Goal: Task Accomplishment & Management: Manage account settings

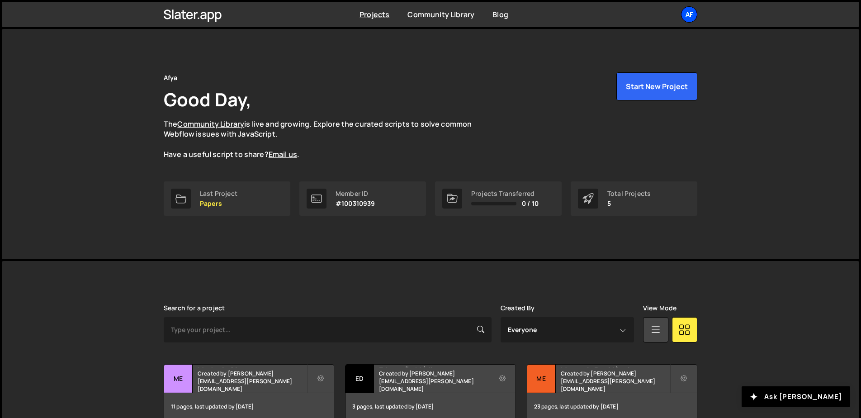
click at [687, 11] on div "Af" at bounding box center [689, 14] width 16 height 16
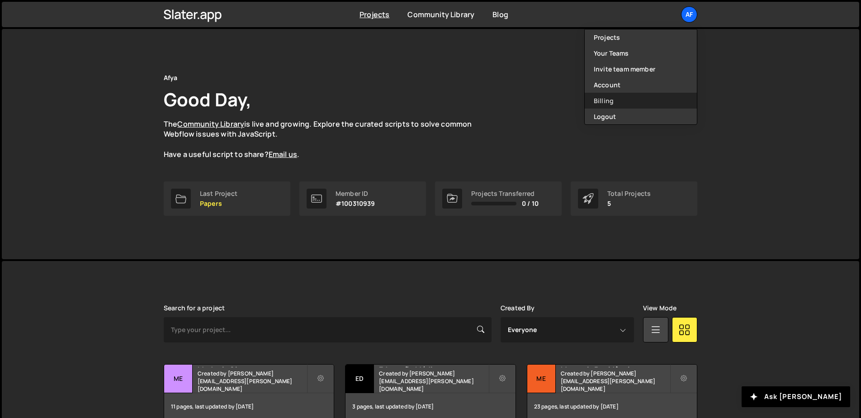
click at [606, 102] on link "Billing" at bounding box center [641, 101] width 112 height 16
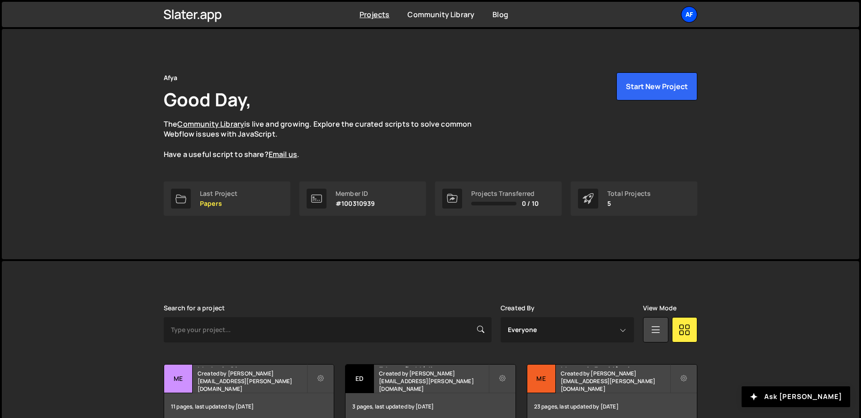
click at [687, 10] on div "Af" at bounding box center [689, 14] width 16 height 16
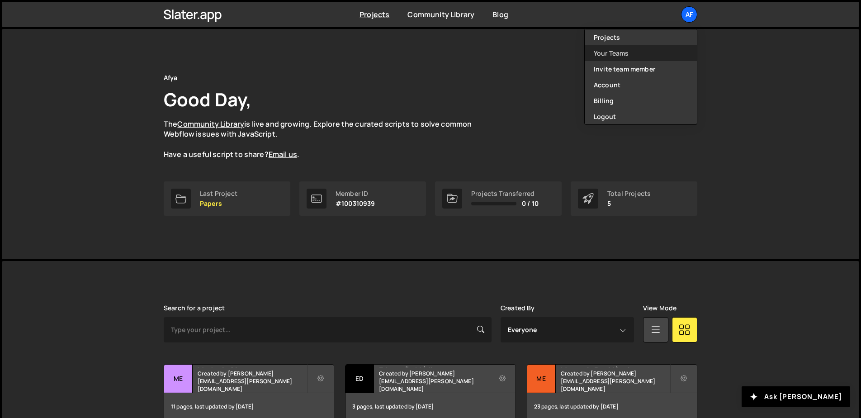
click at [650, 50] on link "Your Teams" at bounding box center [641, 53] width 112 height 16
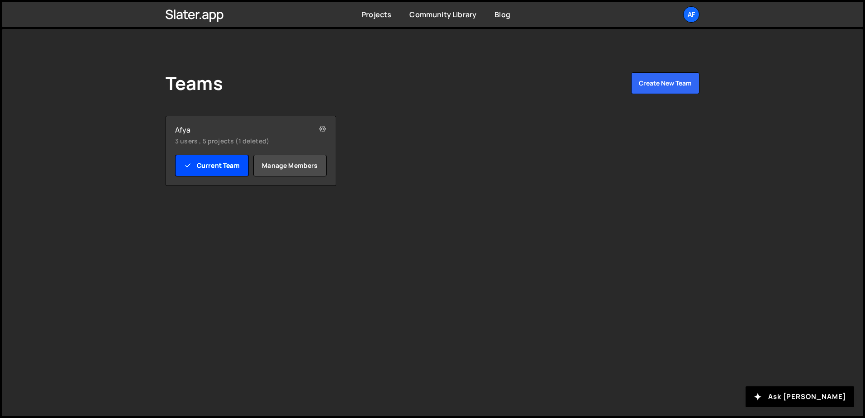
click at [220, 169] on link "Current Team" at bounding box center [212, 166] width 74 height 22
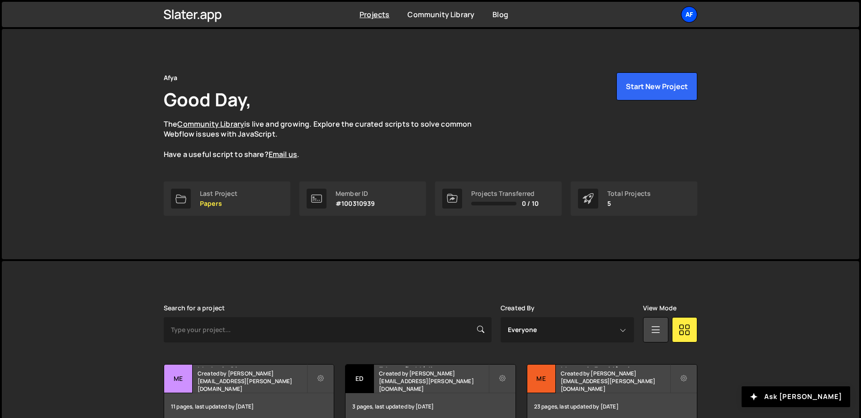
click at [686, 19] on div "Af" at bounding box center [689, 14] width 16 height 16
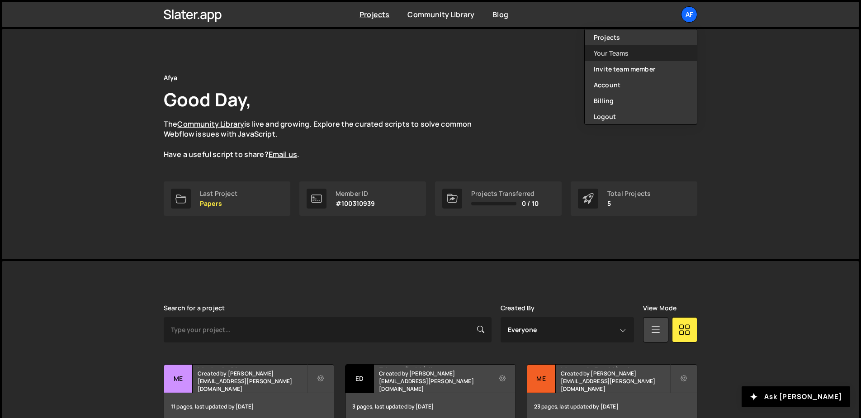
click at [639, 59] on link "Your Teams" at bounding box center [641, 53] width 112 height 16
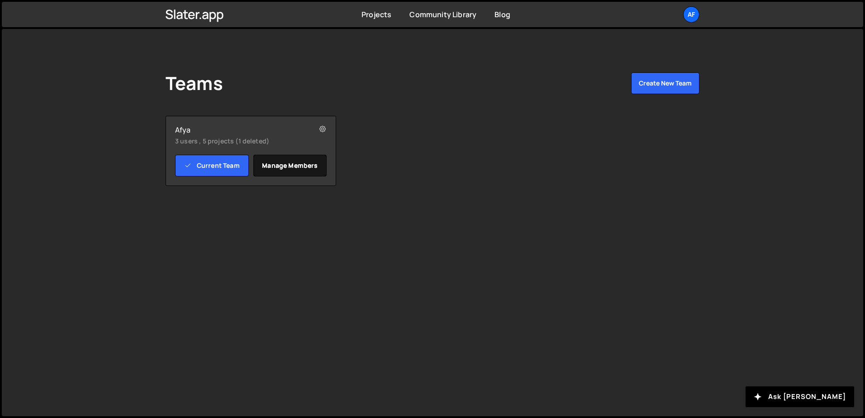
click at [288, 160] on link "Manage members" at bounding box center [290, 166] width 74 height 22
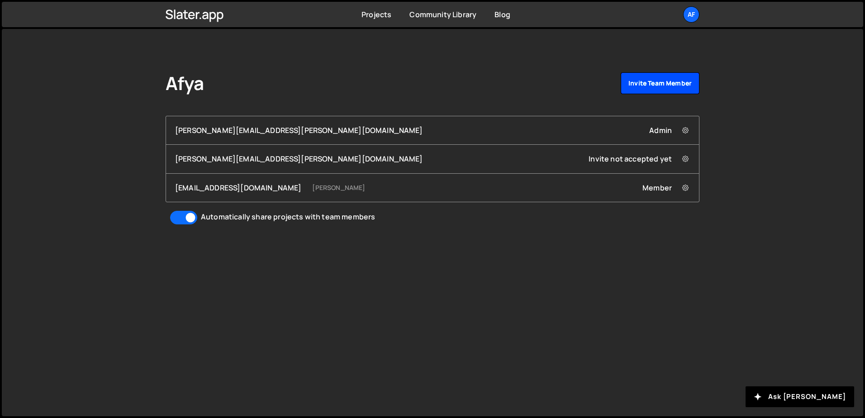
click at [650, 85] on link "Invite team member" at bounding box center [660, 83] width 79 height 22
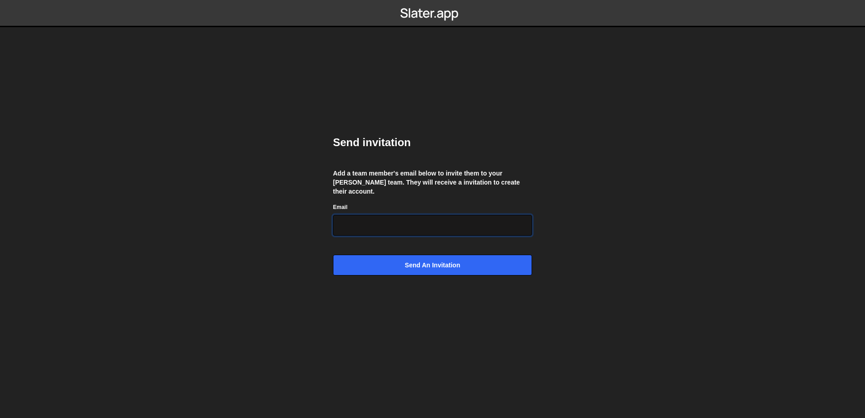
click at [428, 226] on input "Email" at bounding box center [432, 225] width 199 height 21
paste input "[PERSON_NAME][EMAIL_ADDRESS][PERSON_NAME][DOMAIN_NAME]"
type input "[PERSON_NAME][EMAIL_ADDRESS][PERSON_NAME][DOMAIN_NAME]"
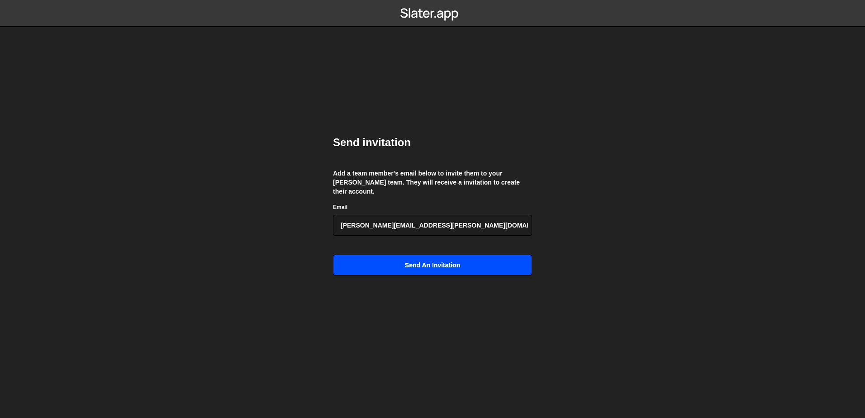
click at [422, 261] on input "Send an invitation" at bounding box center [432, 265] width 199 height 21
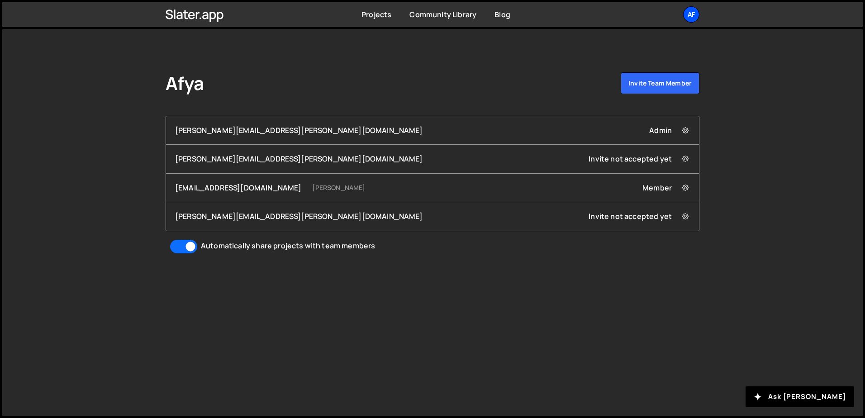
click at [698, 14] on div "Af" at bounding box center [691, 14] width 16 height 16
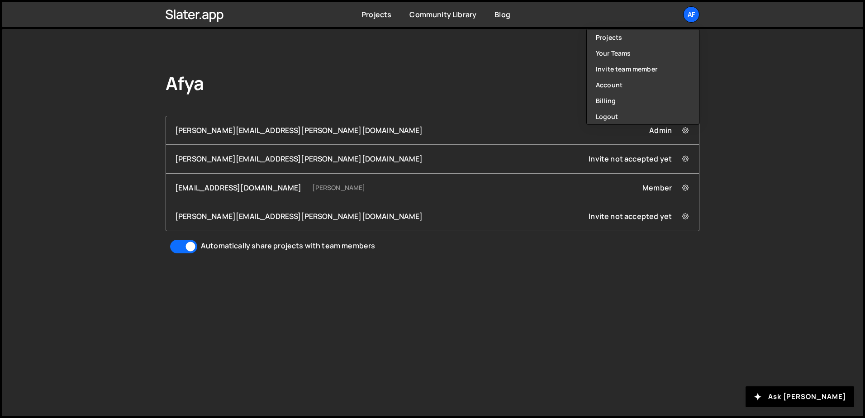
click at [729, 89] on div "Afya Invite team member hudson.oliveira@afya.com.br Admin Remove hudson.oliveir…" at bounding box center [432, 222] width 861 height 387
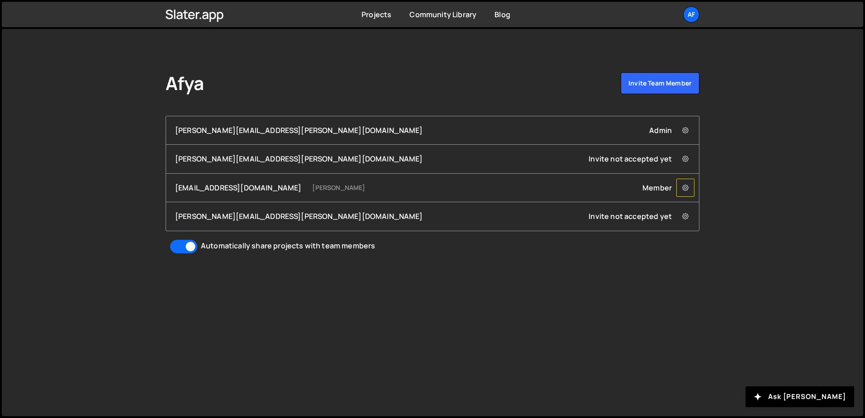
click at [684, 187] on icon at bounding box center [685, 187] width 6 height 9
click at [726, 161] on div "Afya Invite team member hudson.oliveira@afya.com.br Admin Remove hudson.oliveir…" at bounding box center [432, 222] width 861 height 387
drag, startPoint x: 580, startPoint y: 214, endPoint x: 671, endPoint y: 216, distance: 91.4
click at [671, 216] on div "marcus.almeida@afya.com.br Invite not accepted yet Remove marcus.almeida@afya.c…" at bounding box center [432, 216] width 515 height 10
click at [639, 218] on div "Invite not accepted yet Remove marcus.almeida@afya.com.br from Team" at bounding box center [639, 216] width 101 height 10
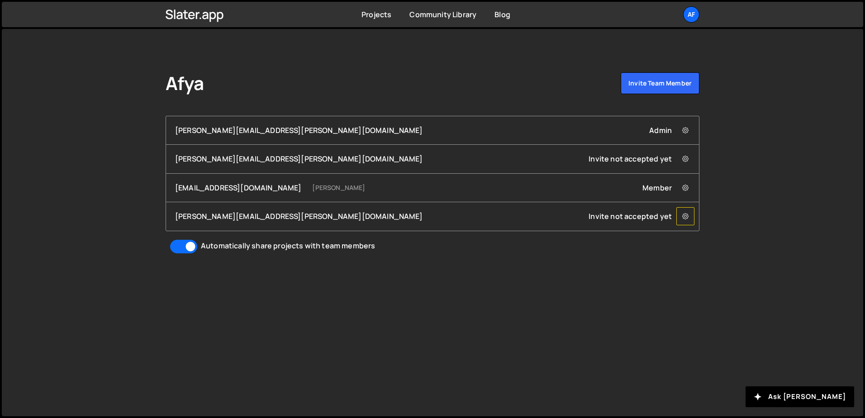
click at [683, 216] on icon at bounding box center [685, 216] width 6 height 9
click at [713, 237] on link "Remove marcus.almeida@afya.com.br from Team" at bounding box center [822, 233] width 290 height 13
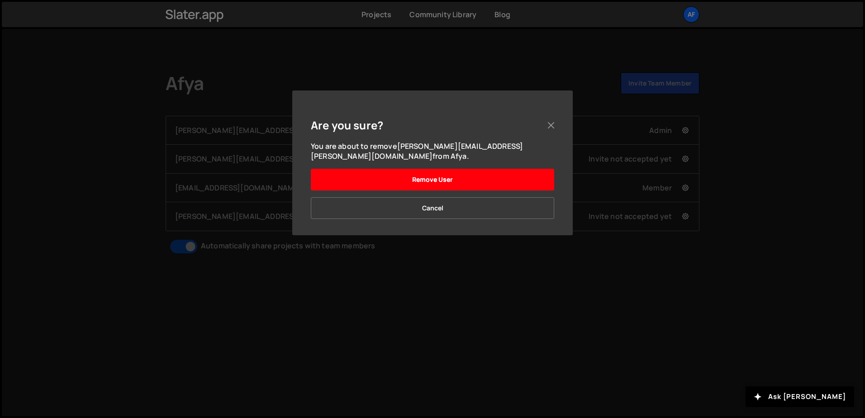
click at [440, 169] on button "Remove User" at bounding box center [432, 180] width 243 height 22
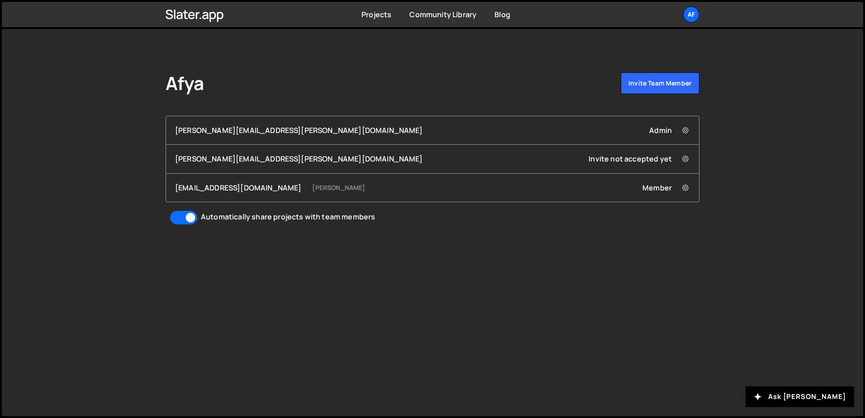
click at [569, 267] on div "Afya Invite team member hudson.oliveira@afya.com.br Admin Remove hudson.oliveir…" at bounding box center [432, 149] width 561 height 240
click at [670, 80] on link "Invite team member" at bounding box center [660, 83] width 79 height 22
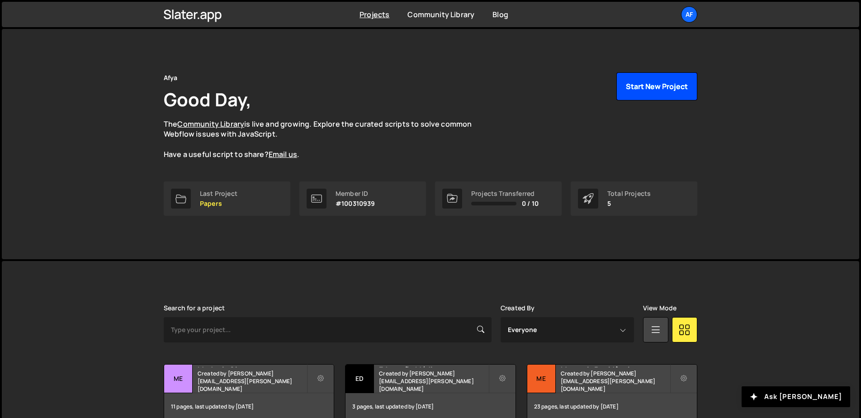
click at [657, 91] on button "Start New Project" at bounding box center [657, 86] width 81 height 28
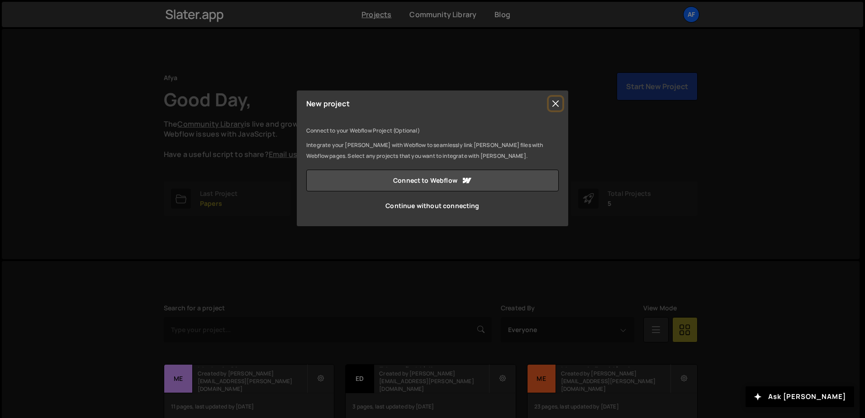
click at [554, 101] on button "Close" at bounding box center [556, 104] width 14 height 14
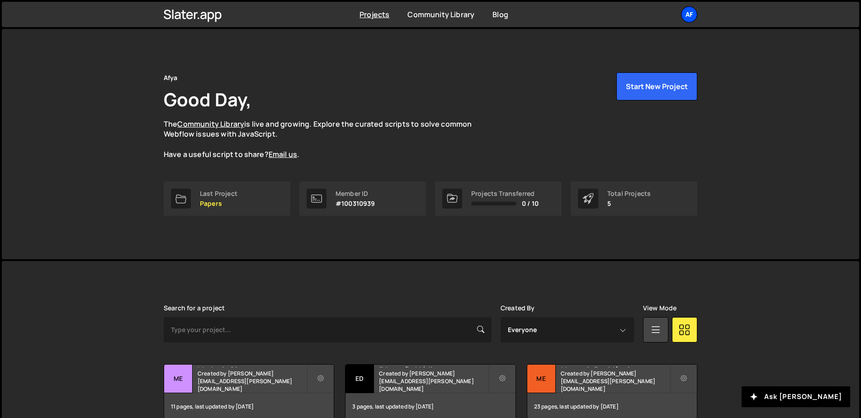
click at [689, 16] on div "Af" at bounding box center [689, 14] width 16 height 16
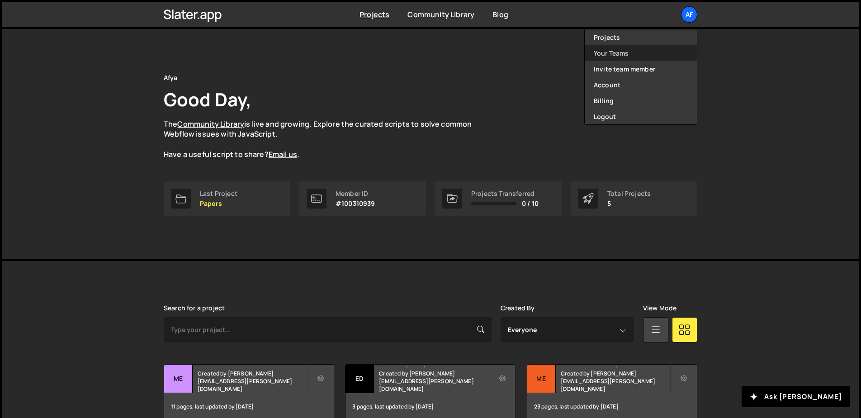
click at [619, 57] on link "Your Teams" at bounding box center [641, 53] width 112 height 16
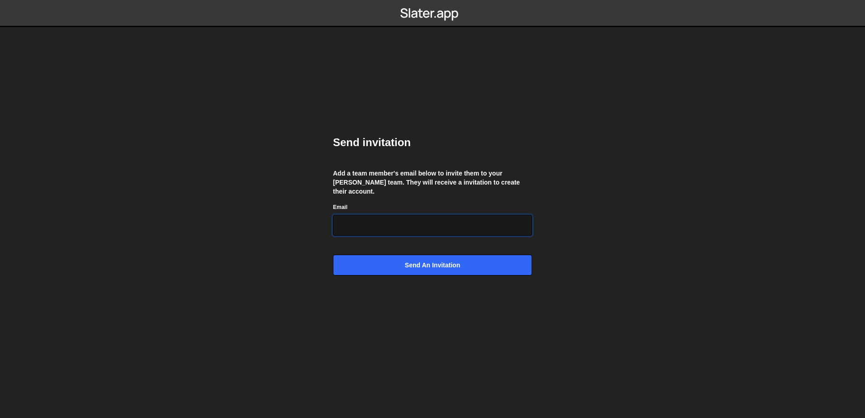
click at [372, 220] on input "Email" at bounding box center [432, 225] width 199 height 21
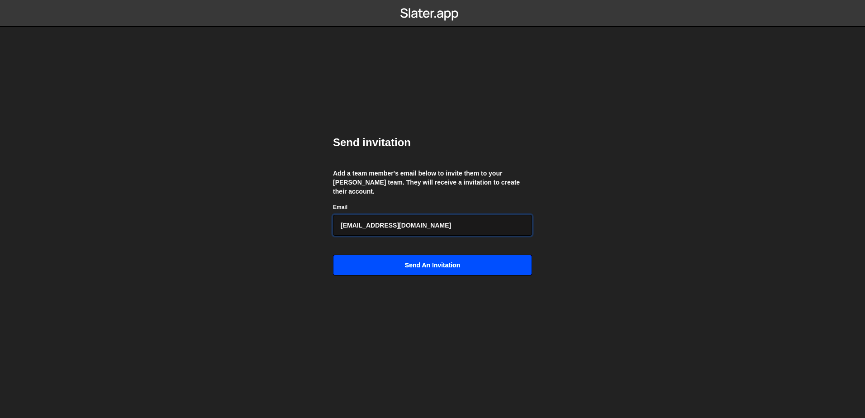
type input "[EMAIL_ADDRESS][DOMAIN_NAME]"
click at [440, 263] on input "Send an invitation" at bounding box center [432, 265] width 199 height 21
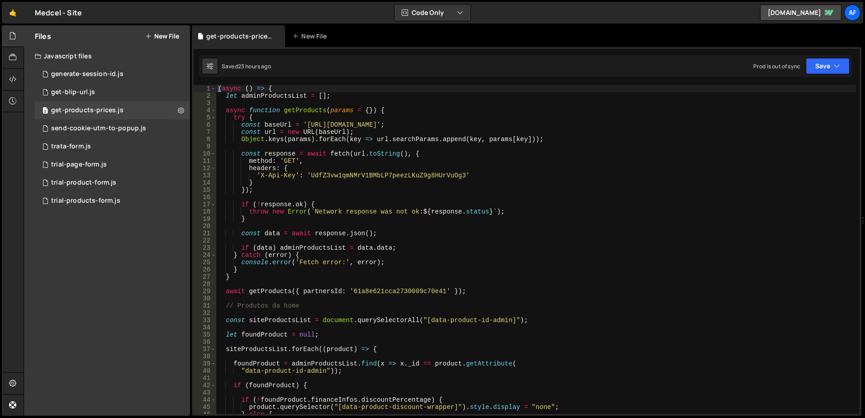
scroll to position [5643, 0]
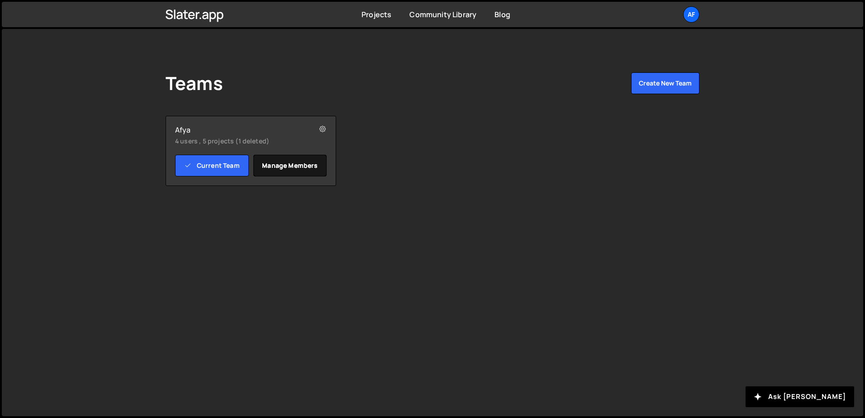
click at [300, 164] on link "Manage members" at bounding box center [290, 166] width 74 height 22
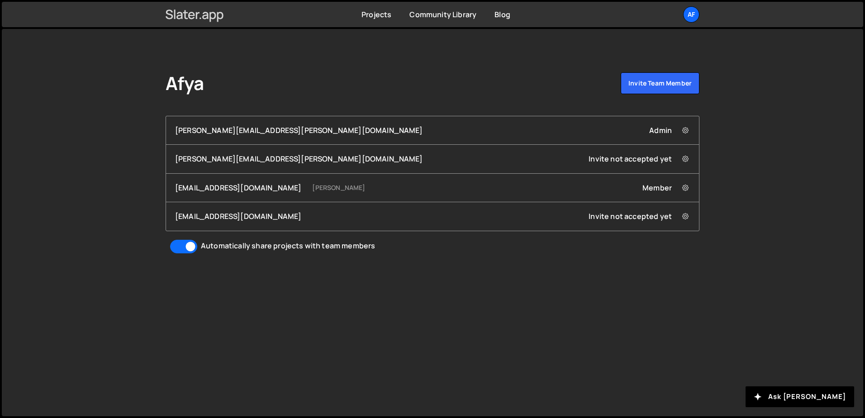
click at [188, 14] on icon at bounding box center [195, 14] width 58 height 15
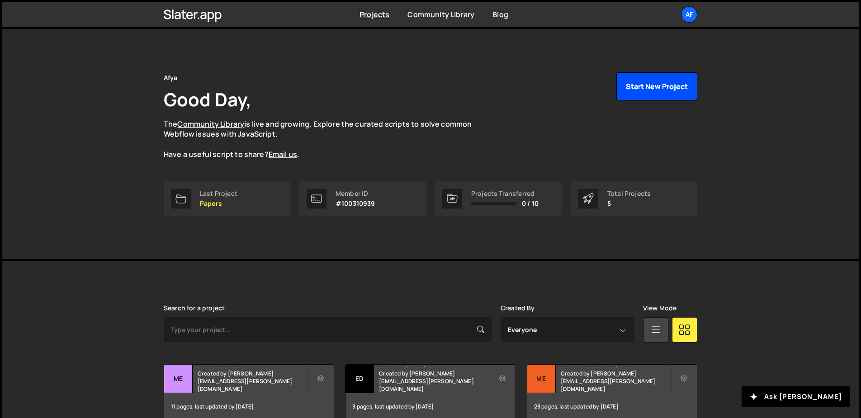
click at [657, 89] on button "Start New Project" at bounding box center [657, 86] width 81 height 28
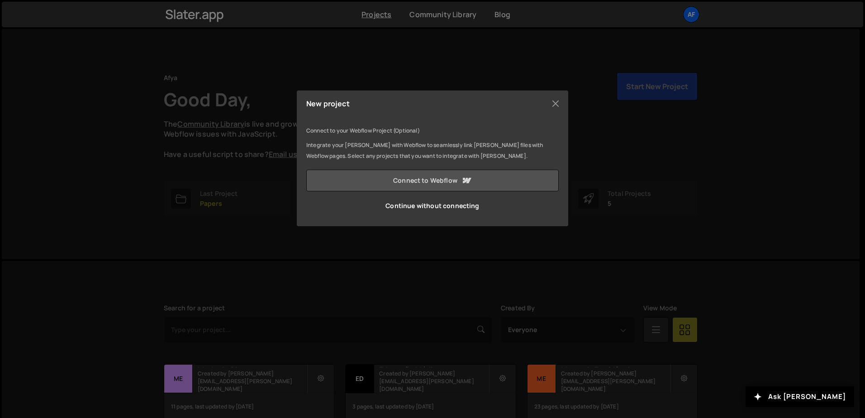
click at [448, 176] on link "Connect to Webflow" at bounding box center [432, 181] width 252 height 22
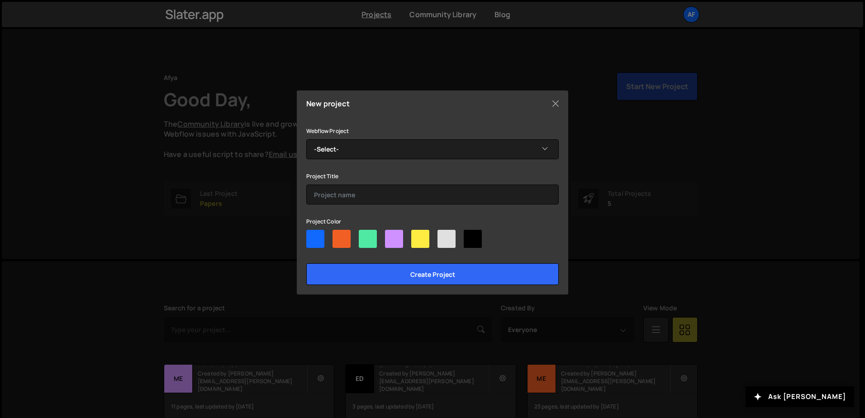
click at [471, 239] on div at bounding box center [473, 239] width 18 height 18
click at [470, 236] on input"] "radio" at bounding box center [467, 233] width 6 height 6
radio input"] "true"
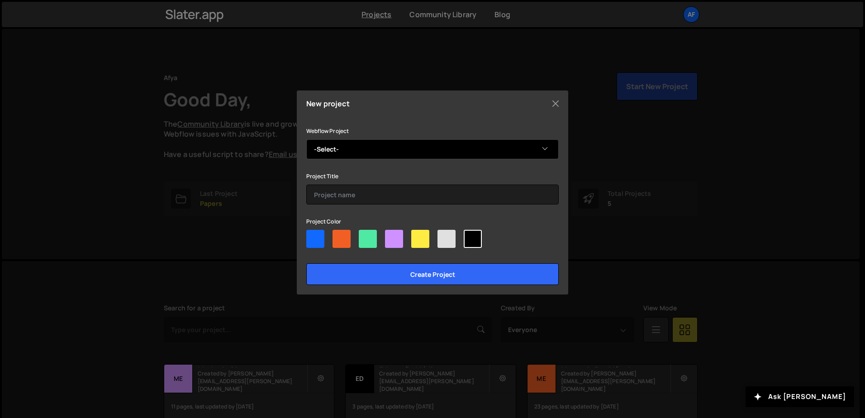
click at [411, 146] on select "-Select- Unidades IES Graduação" at bounding box center [432, 149] width 252 height 20
select select "627aad6ee41d7a76e9a3ee7b"
click at [306, 139] on select "-Select- Unidades IES Graduação" at bounding box center [432, 149] width 252 height 20
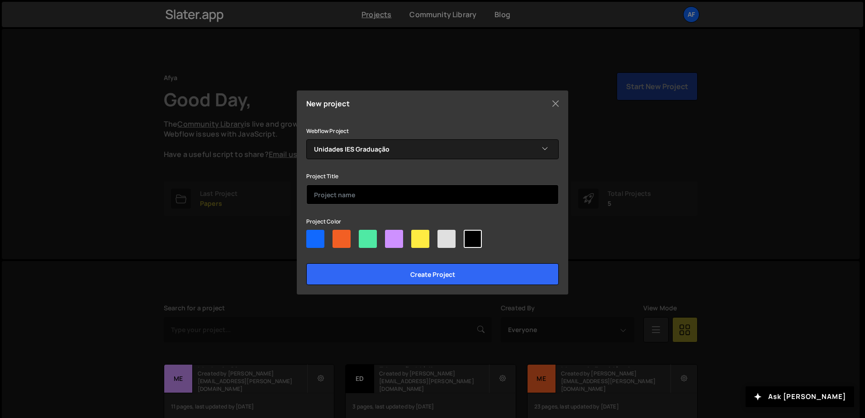
click at [380, 195] on input "text" at bounding box center [432, 195] width 252 height 20
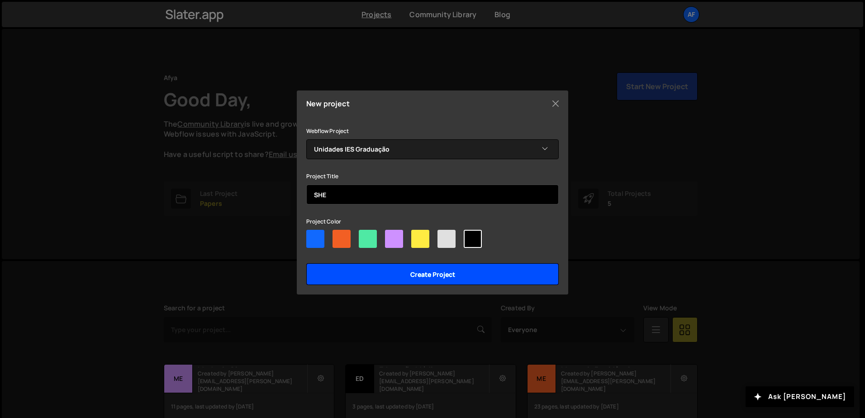
type input "SHE"
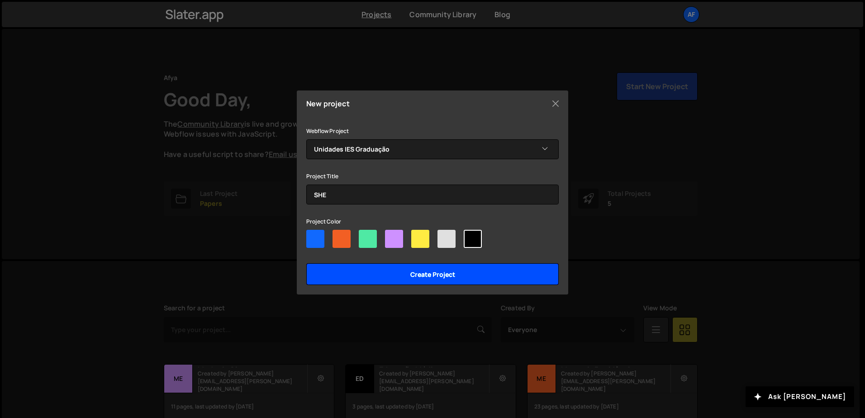
click at [457, 273] on input "Create project" at bounding box center [432, 274] width 252 height 22
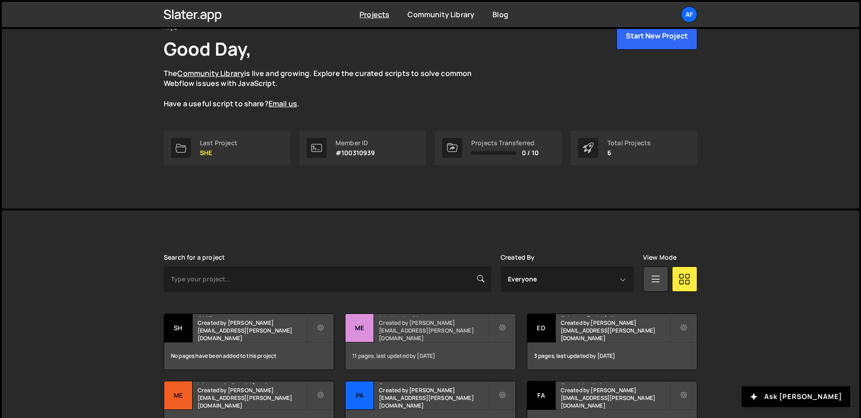
scroll to position [115, 0]
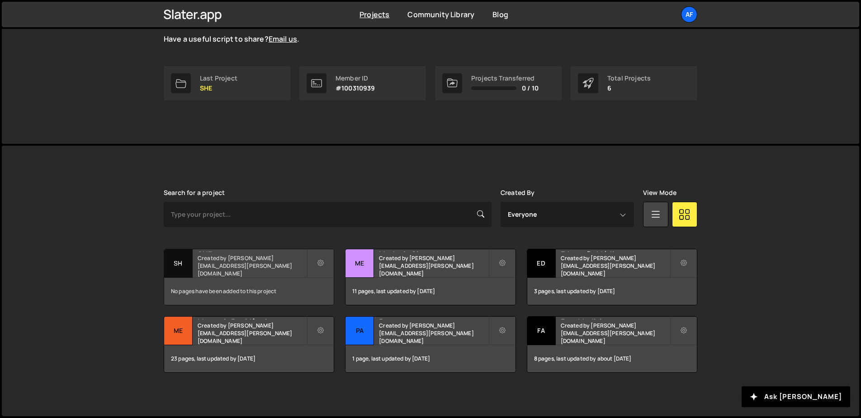
click at [240, 268] on small "Created by hudson.oliveira@afya.com.br" at bounding box center [252, 265] width 109 height 23
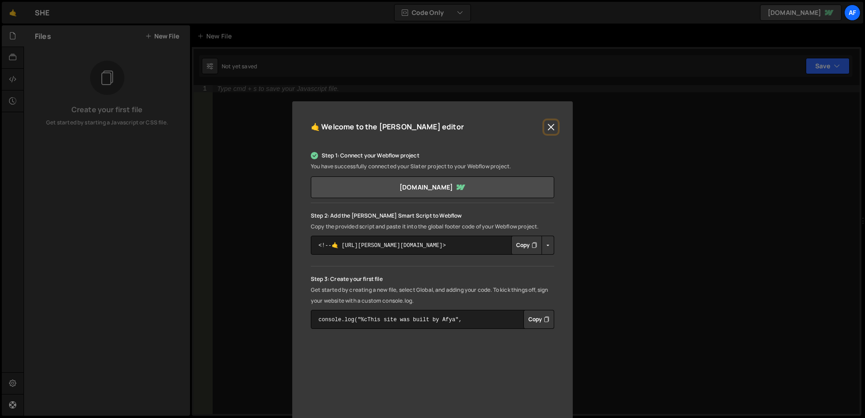
click at [552, 128] on button "Close" at bounding box center [551, 127] width 14 height 14
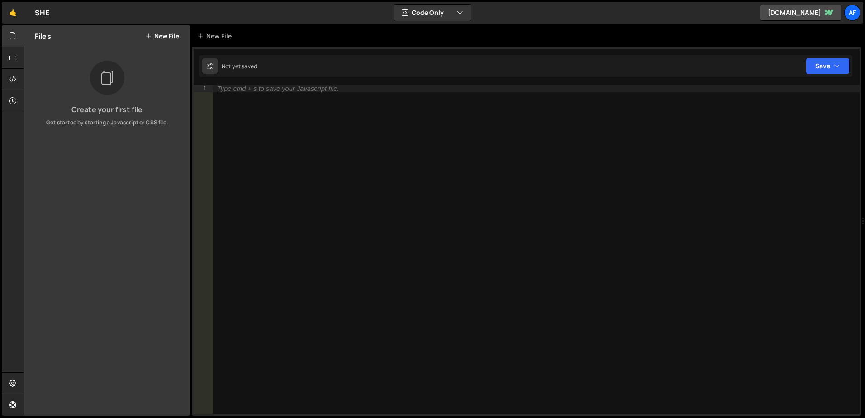
click at [161, 35] on button "New File" at bounding box center [162, 36] width 34 height 7
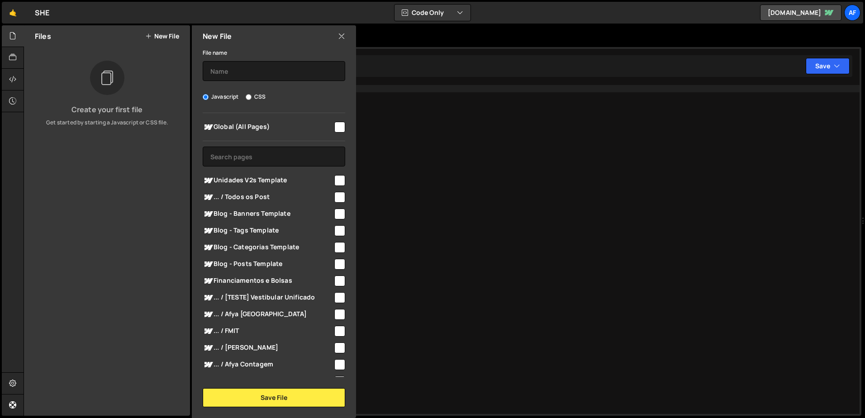
click at [345, 35] on div "New File" at bounding box center [274, 36] width 164 height 22
click at [338, 34] on icon at bounding box center [341, 36] width 7 height 10
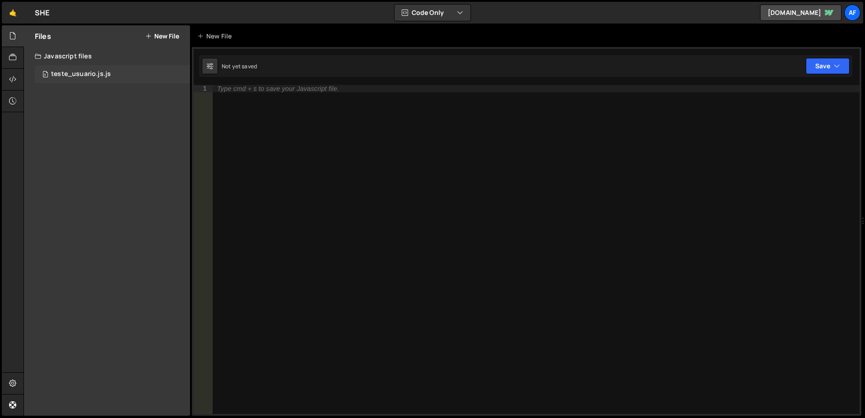
click at [93, 76] on div "teste_usuario.js.js" at bounding box center [81, 74] width 60 height 8
click at [7, 11] on link "🤙" at bounding box center [13, 13] width 22 height 22
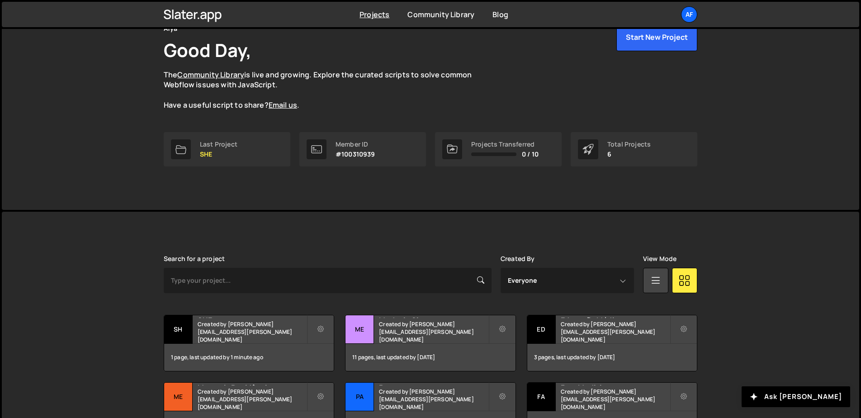
scroll to position [115, 0]
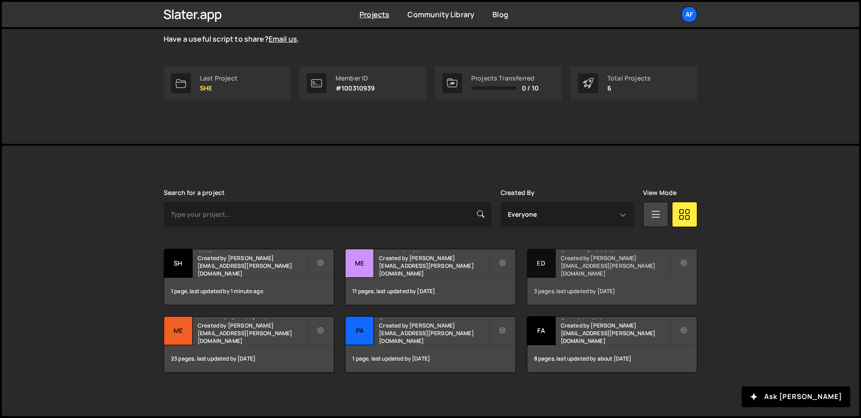
click at [598, 252] on h2 "Educação Médica" at bounding box center [615, 250] width 109 height 3
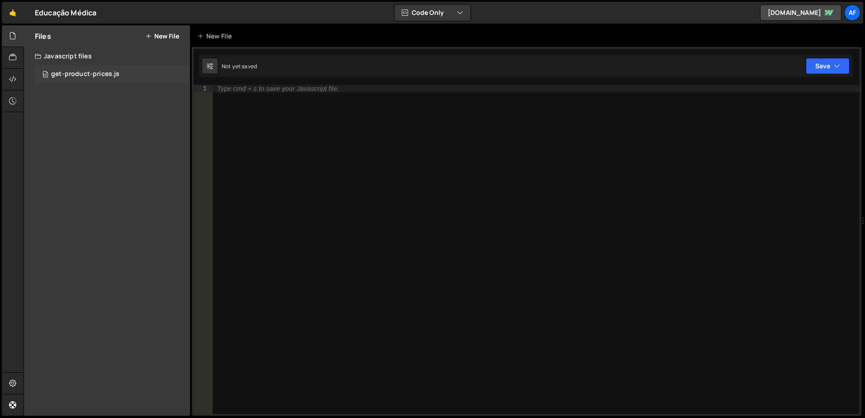
click at [119, 81] on div "10 get-product-prices.js 0" at bounding box center [112, 74] width 155 height 18
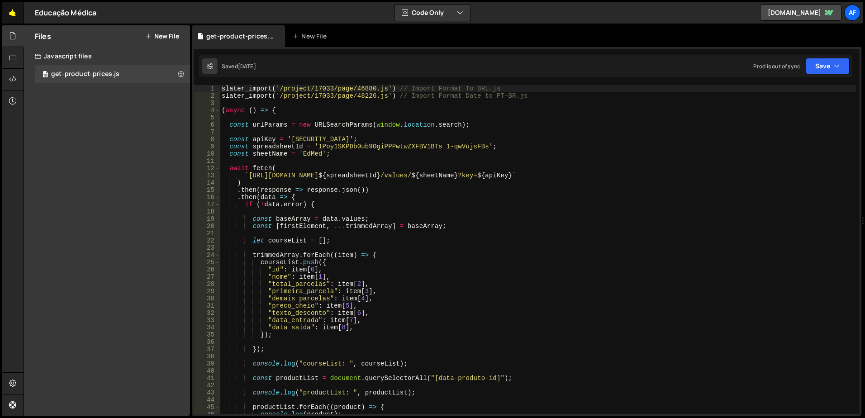
click at [9, 7] on link "🤙" at bounding box center [13, 13] width 22 height 22
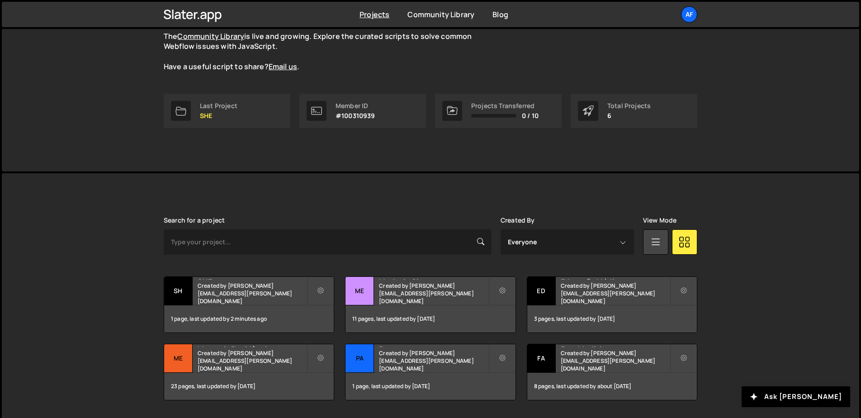
scroll to position [45, 0]
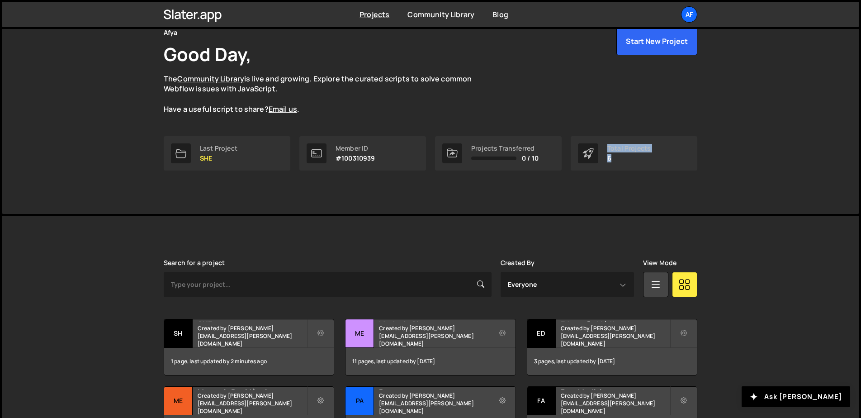
drag, startPoint x: 630, startPoint y: 159, endPoint x: 607, endPoint y: 143, distance: 27.9
click at [607, 143] on div "Total Projects 6" at bounding box center [634, 153] width 127 height 34
click at [623, 150] on div "Total Projects" at bounding box center [629, 148] width 43 height 7
drag, startPoint x: 630, startPoint y: 166, endPoint x: 622, endPoint y: 150, distance: 17.8
click at [622, 149] on div "Total Projects 6" at bounding box center [634, 153] width 127 height 34
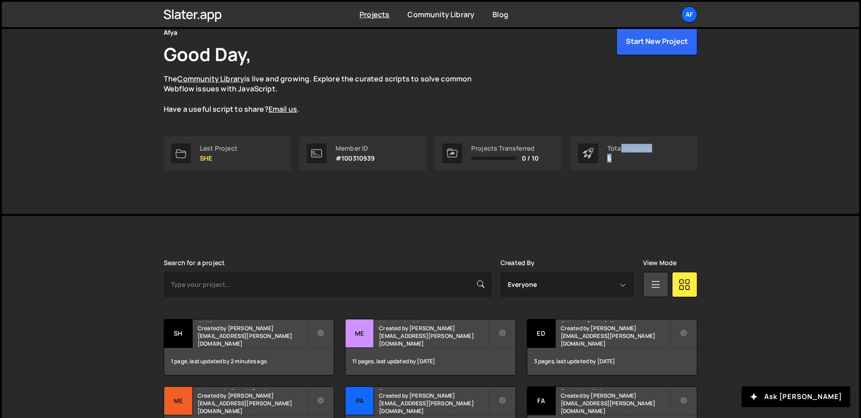
click at [623, 155] on p "6" at bounding box center [629, 158] width 43 height 7
click at [629, 160] on p "6" at bounding box center [629, 158] width 43 height 7
click at [493, 147] on div "Projects Transferred" at bounding box center [504, 148] width 67 height 7
drag, startPoint x: 493, startPoint y: 147, endPoint x: 519, endPoint y: 147, distance: 26.2
click at [519, 147] on div "Projects Transferred" at bounding box center [504, 148] width 67 height 7
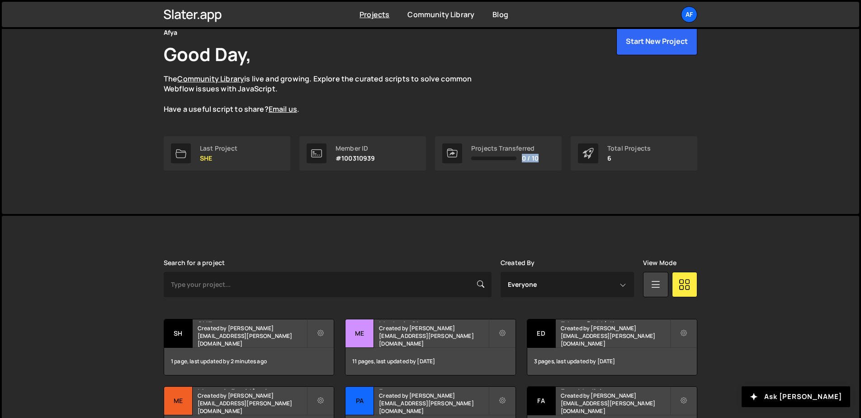
drag, startPoint x: 542, startPoint y: 160, endPoint x: 519, endPoint y: 158, distance: 23.6
click at [519, 158] on div "Projects Transferred 0 / 10" at bounding box center [498, 153] width 127 height 34
click at [528, 159] on span "0 / 10" at bounding box center [530, 158] width 17 height 7
drag, startPoint x: 541, startPoint y: 160, endPoint x: 522, endPoint y: 158, distance: 19.5
click at [522, 158] on div "Projects Transferred 0 / 10" at bounding box center [498, 153] width 127 height 34
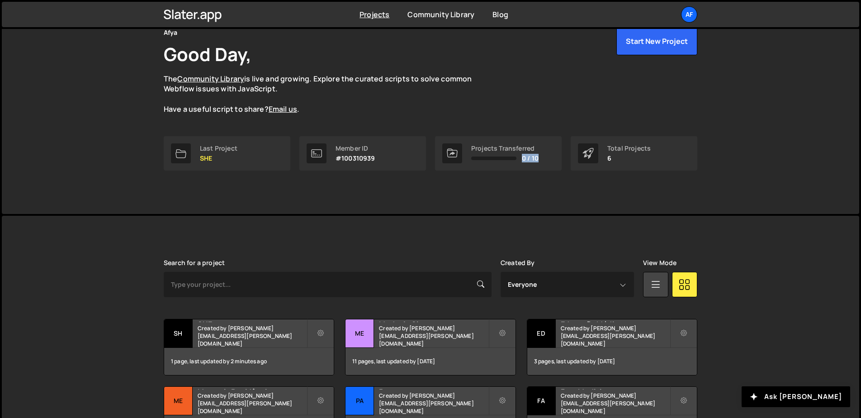
click at [540, 162] on div "Projects Transferred 0 / 10" at bounding box center [498, 153] width 127 height 34
drag, startPoint x: 542, startPoint y: 156, endPoint x: 522, endPoint y: 156, distance: 19.9
click at [522, 156] on div "Projects Transferred 0 / 10" at bounding box center [498, 153] width 127 height 34
click at [541, 161] on div "Projects Transferred 0 / 10" at bounding box center [498, 153] width 127 height 34
drag, startPoint x: 546, startPoint y: 157, endPoint x: 474, endPoint y: 149, distance: 72.8
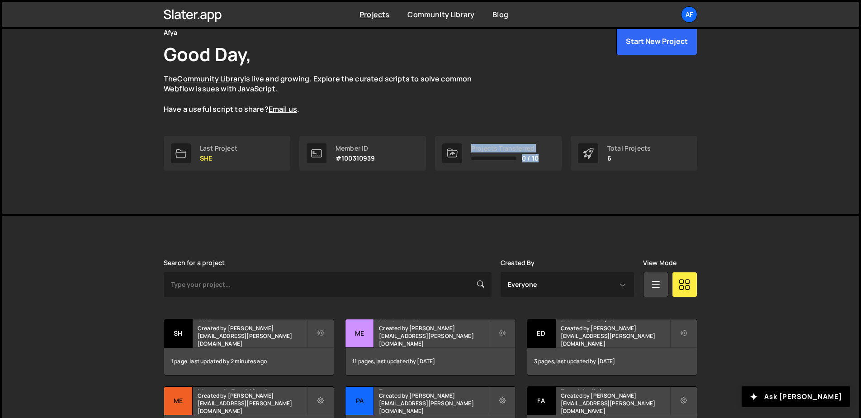
click at [465, 150] on div "Projects Transferred 0 / 10" at bounding box center [498, 153] width 127 height 34
click at [504, 145] on div "Projects Transferred" at bounding box center [504, 148] width 67 height 7
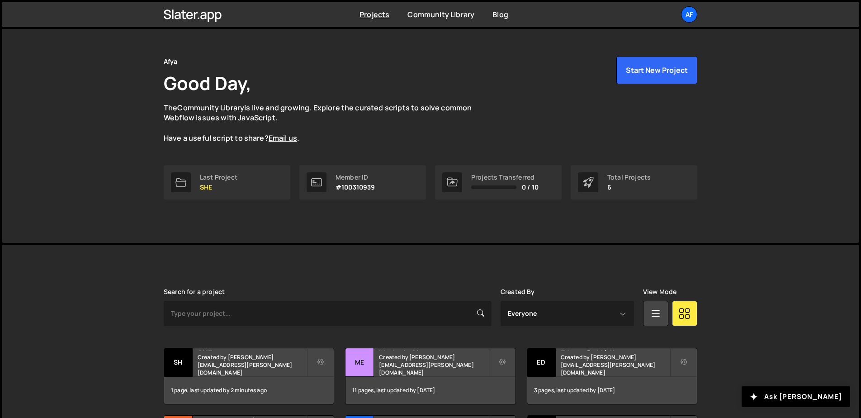
scroll to position [0, 0]
